Goal: Task Accomplishment & Management: Manage account settings

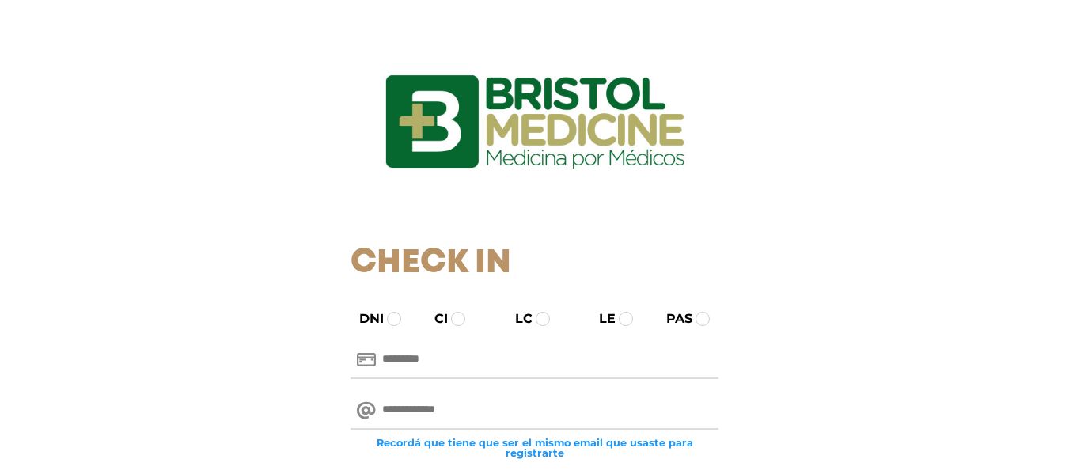
click at [442, 358] on input "text" at bounding box center [534, 360] width 368 height 38
type input "********"
click at [418, 410] on input "email" at bounding box center [534, 411] width 368 height 38
type input "**********"
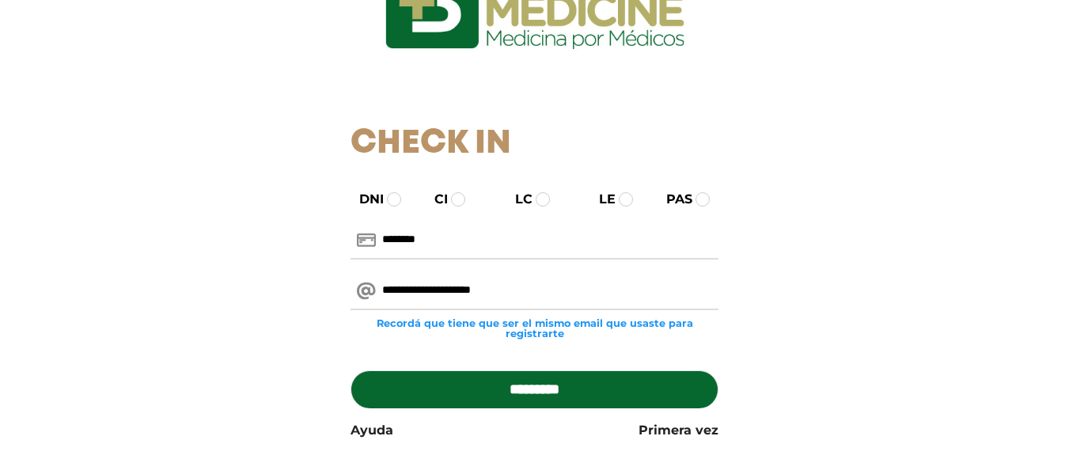
scroll to position [120, 0]
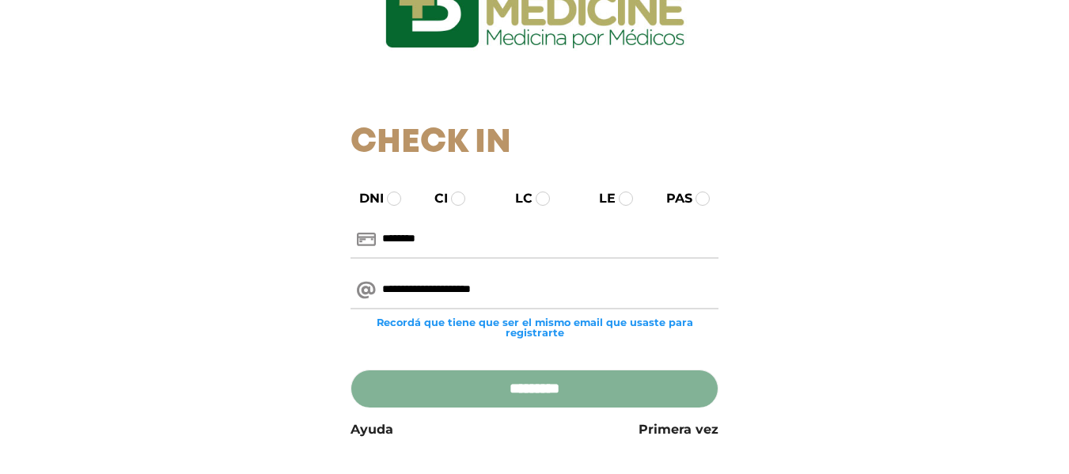
click at [523, 384] on input "*********" at bounding box center [534, 388] width 368 height 38
type input "**********"
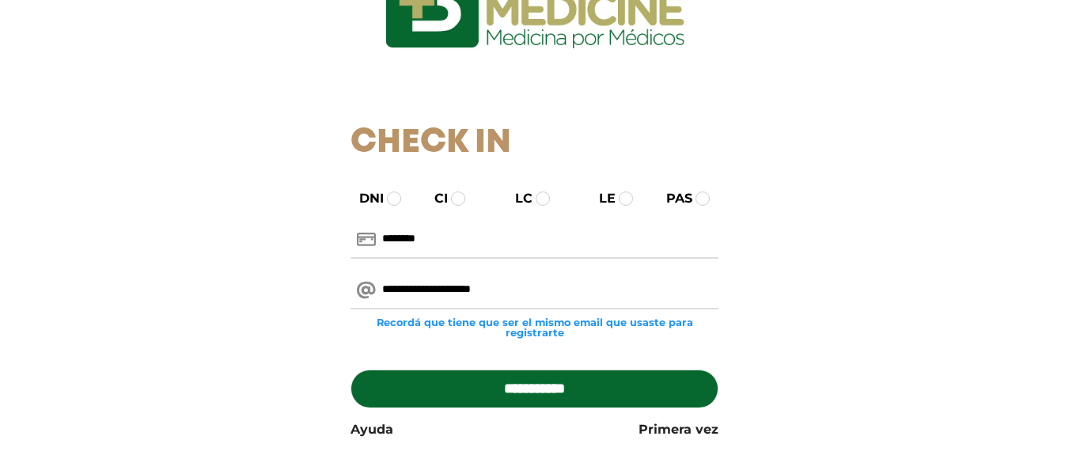
scroll to position [0, 0]
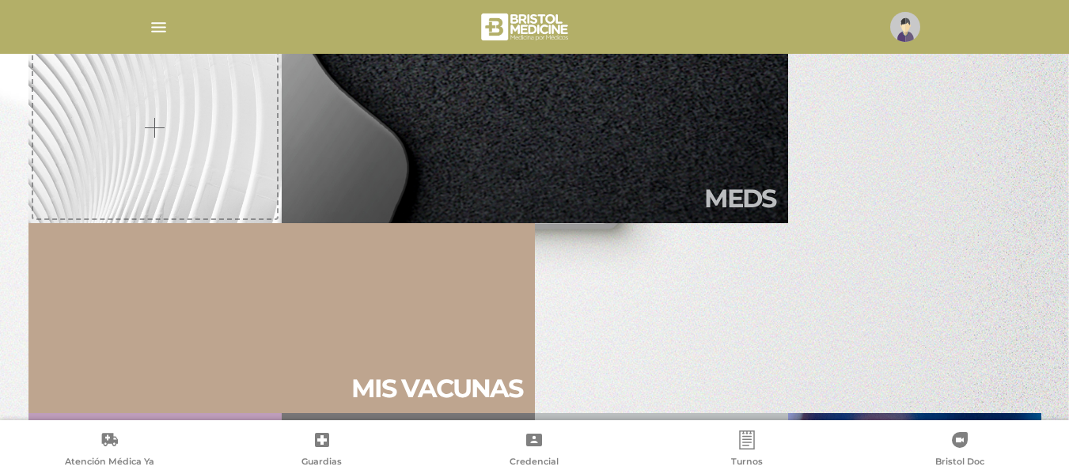
scroll to position [577, 0]
click at [525, 448] on icon at bounding box center [533, 439] width 19 height 19
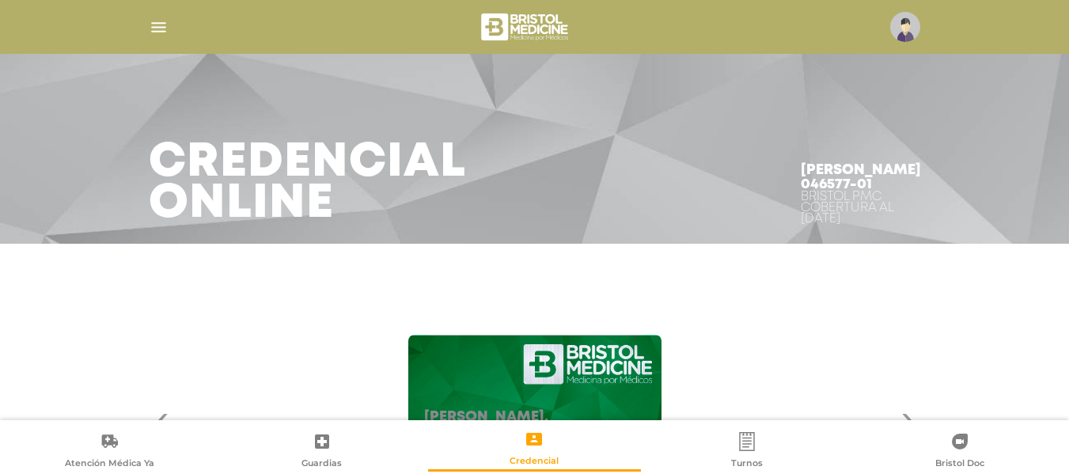
scroll to position [247, 0]
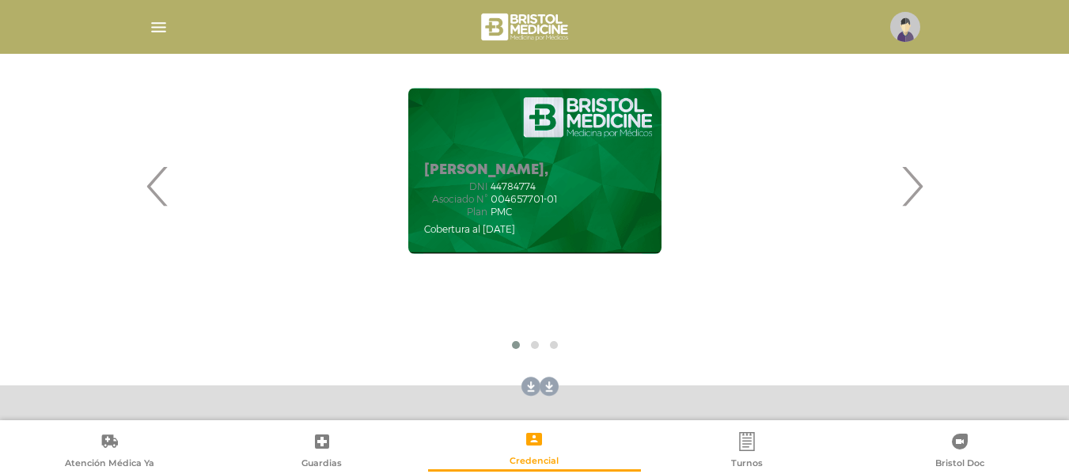
click at [874, 221] on div "[PERSON_NAME], DNI 44784774 Asociado N° 004657701-01 Plan PMC" at bounding box center [535, 171] width 734 height 316
click at [911, 194] on span "›" at bounding box center [911, 185] width 31 height 85
click at [180, 191] on div "[PERSON_NAME], DNI 406229160 Asociado N° 004657700-01 Plan PMC" at bounding box center [535, 171] width 734 height 316
click at [178, 191] on div "[PERSON_NAME], DNI 406229160 Asociado N° 004657700-01 Plan PMC" at bounding box center [535, 171] width 734 height 316
click at [161, 188] on span "‹" at bounding box center [157, 185] width 31 height 85
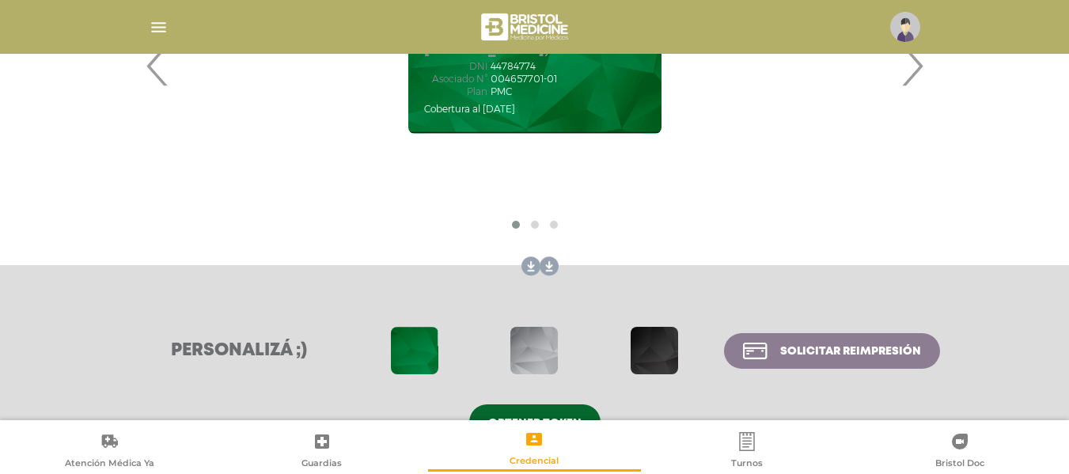
scroll to position [371, 0]
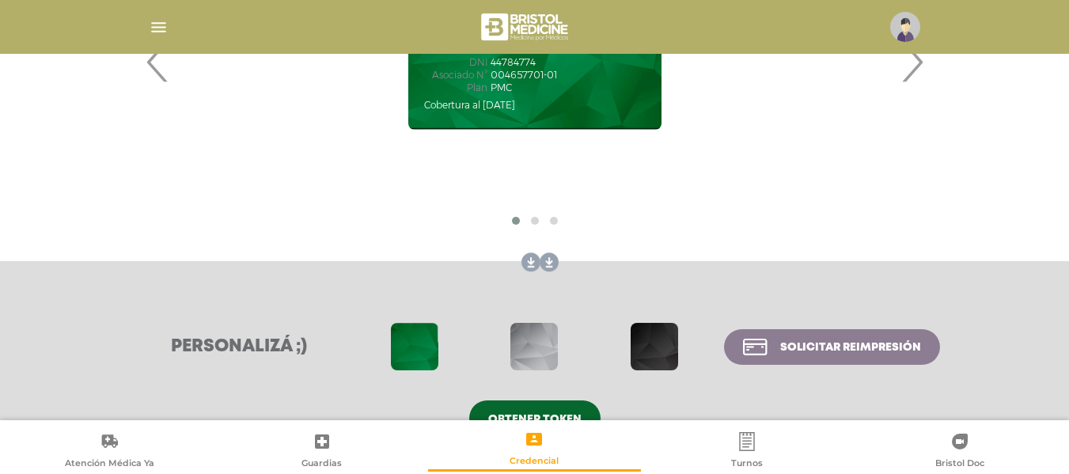
click at [514, 333] on span at bounding box center [533, 346] width 47 height 47
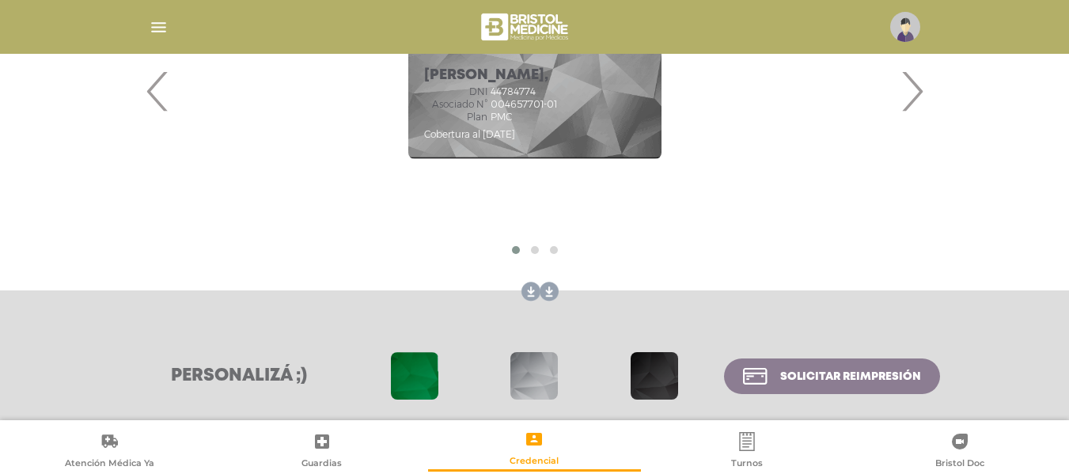
click at [641, 369] on span at bounding box center [653, 375] width 47 height 47
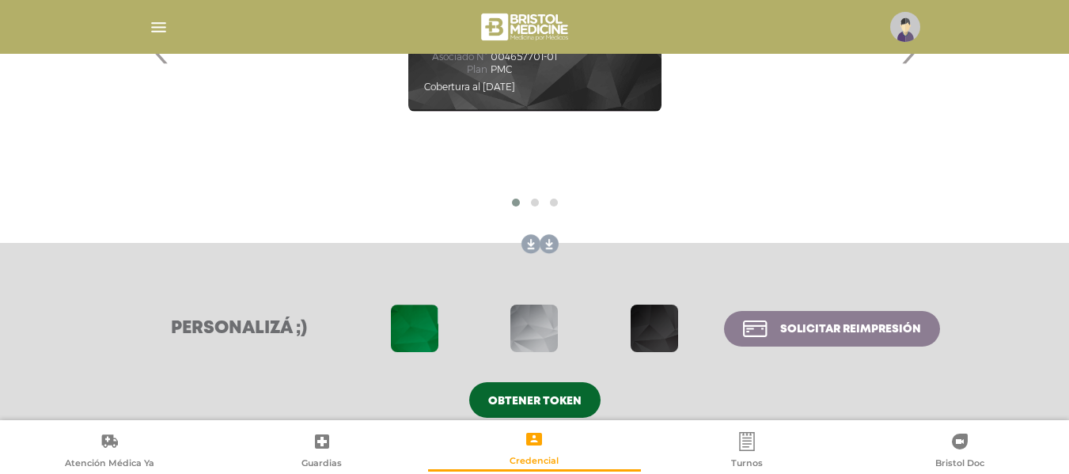
click at [394, 333] on span at bounding box center [414, 328] width 47 height 47
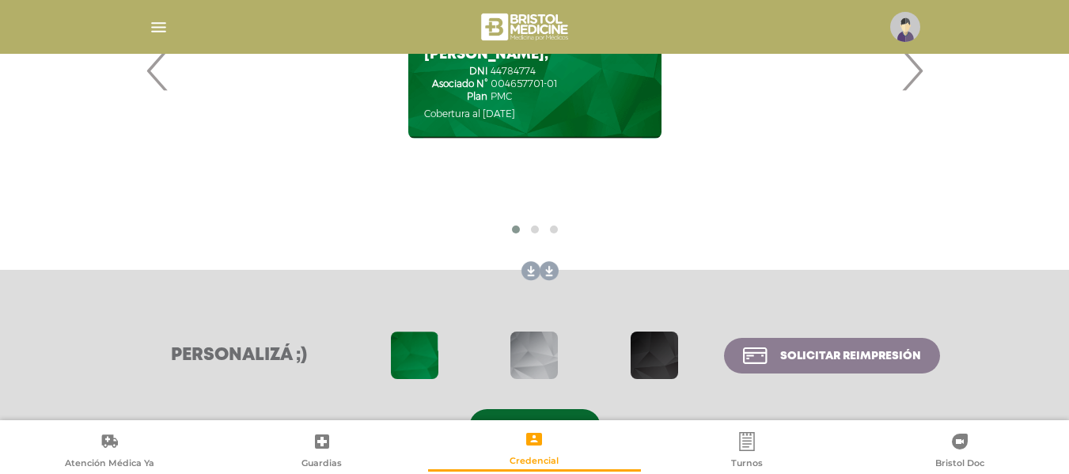
scroll to position [409, 0]
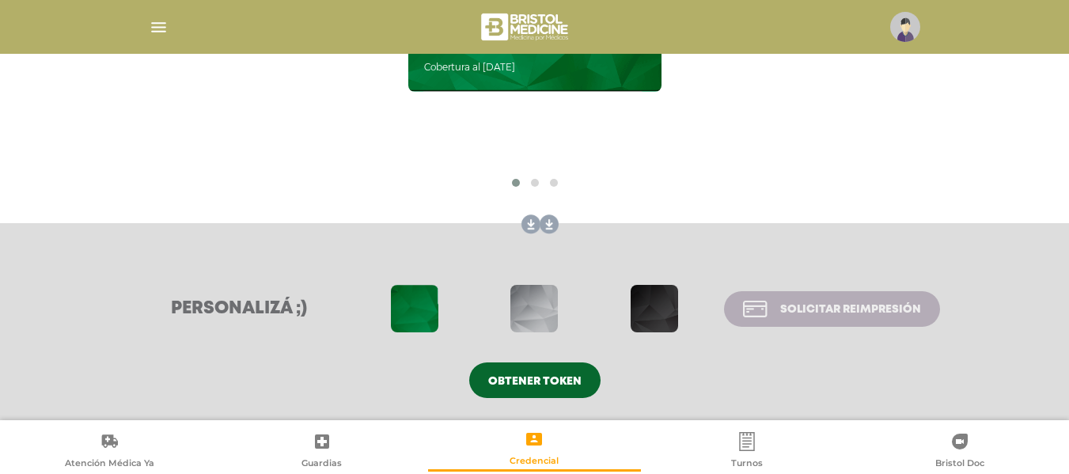
click at [777, 305] on link "Solicitar reimpresión" at bounding box center [831, 309] width 215 height 36
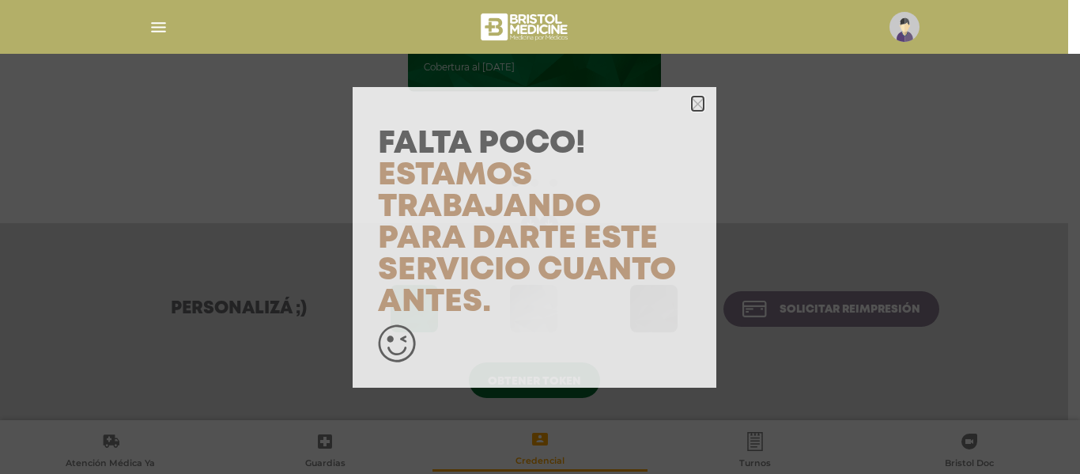
click at [700, 104] on icon "button" at bounding box center [698, 104] width 12 height 12
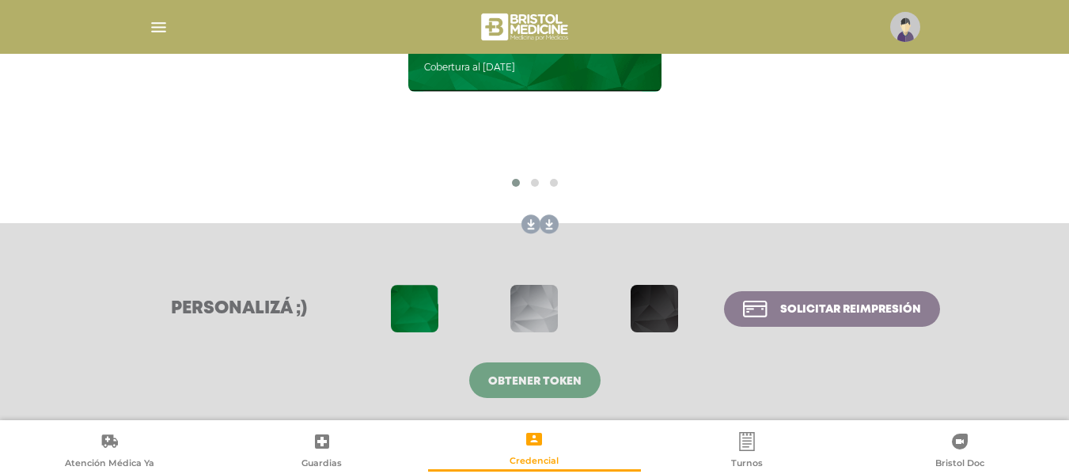
click at [532, 376] on span "Obtener token" at bounding box center [534, 381] width 93 height 11
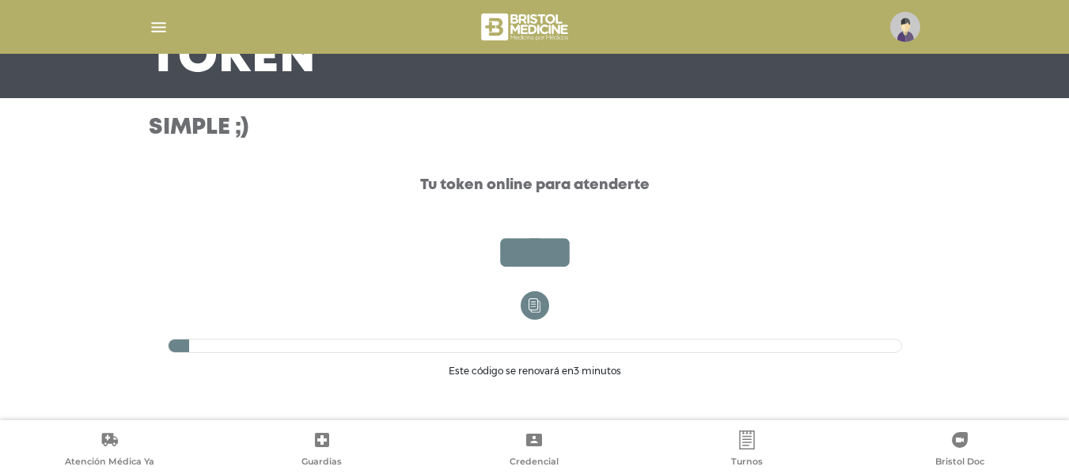
scroll to position [146, 0]
